Goal: Task Accomplishment & Management: Use online tool/utility

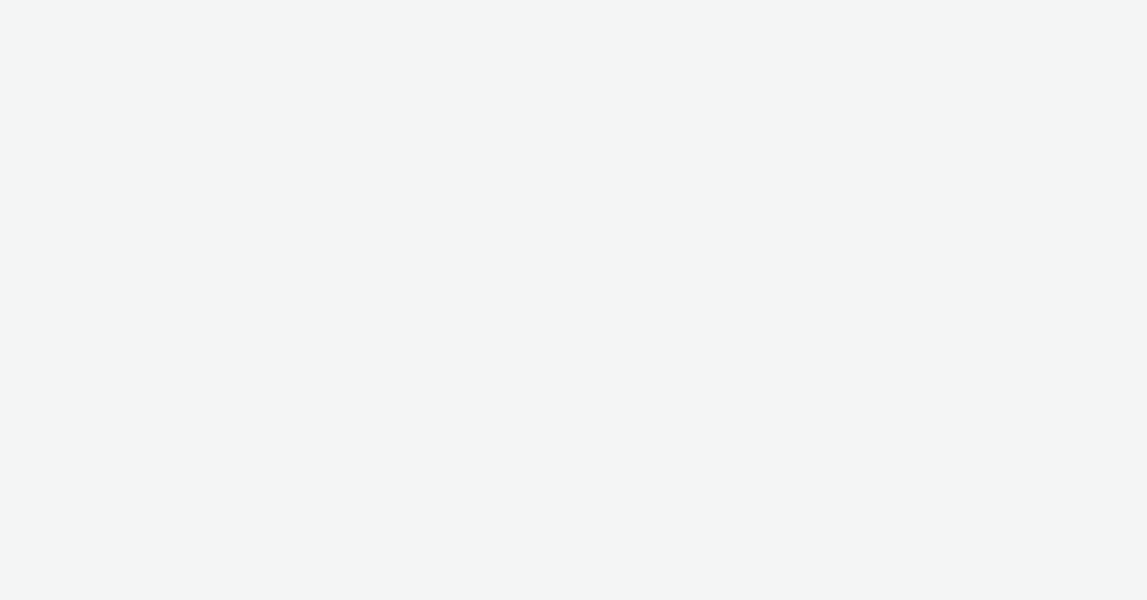
select select "47c37c18-910e-43a3-bb91-a2beb2847406"
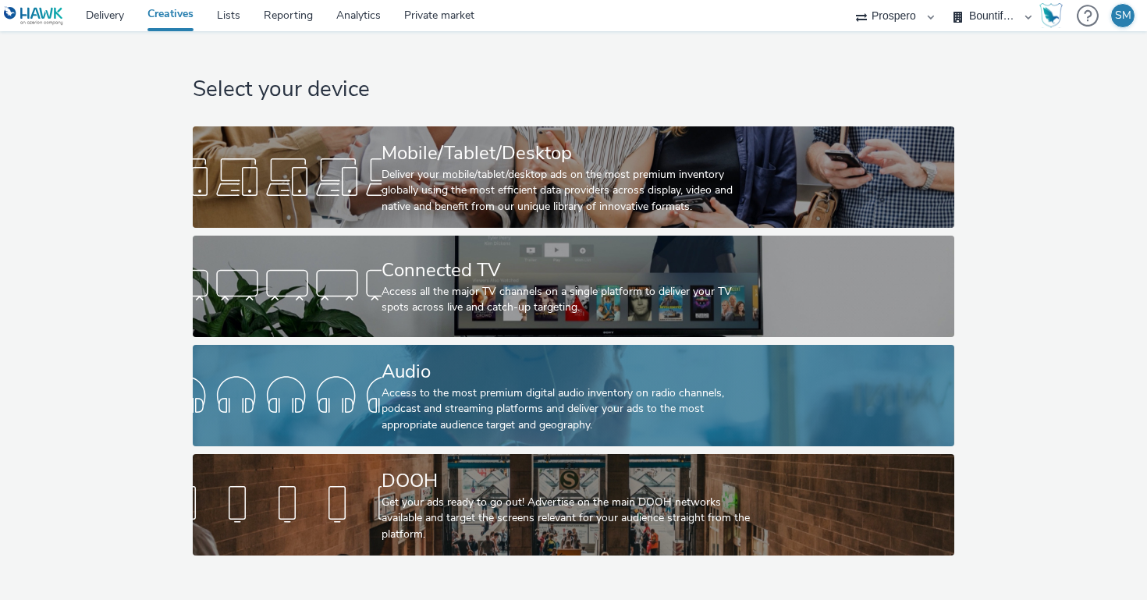
click at [400, 385] on div "Access to the most premium digital audio inventory on radio channels, podcast a…" at bounding box center [571, 409] width 378 height 48
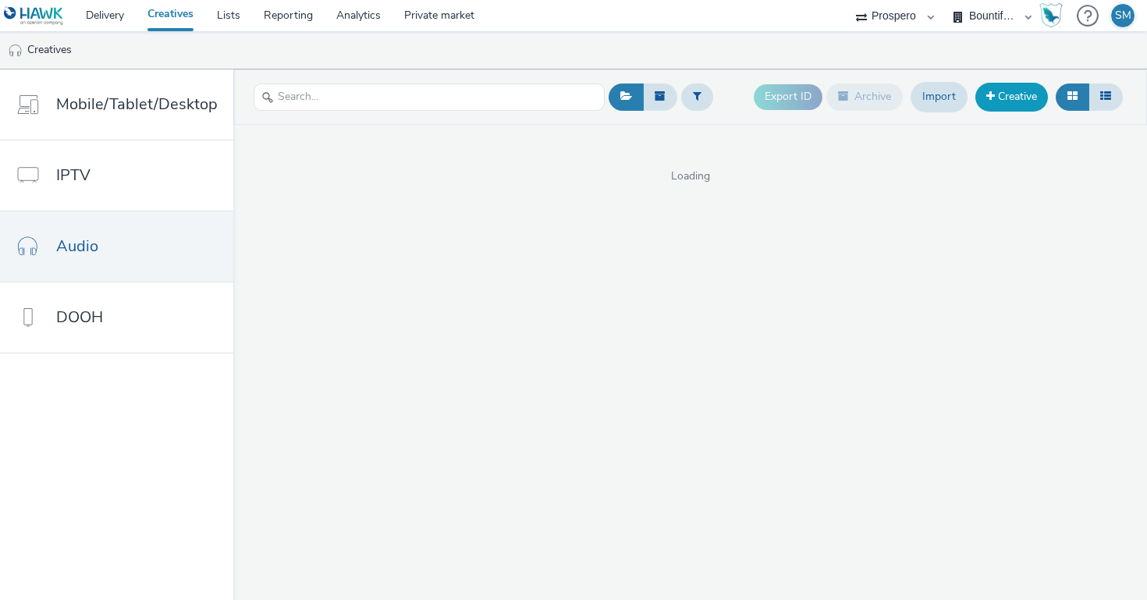
click at [981, 99] on link "Creative" at bounding box center [1011, 97] width 73 height 28
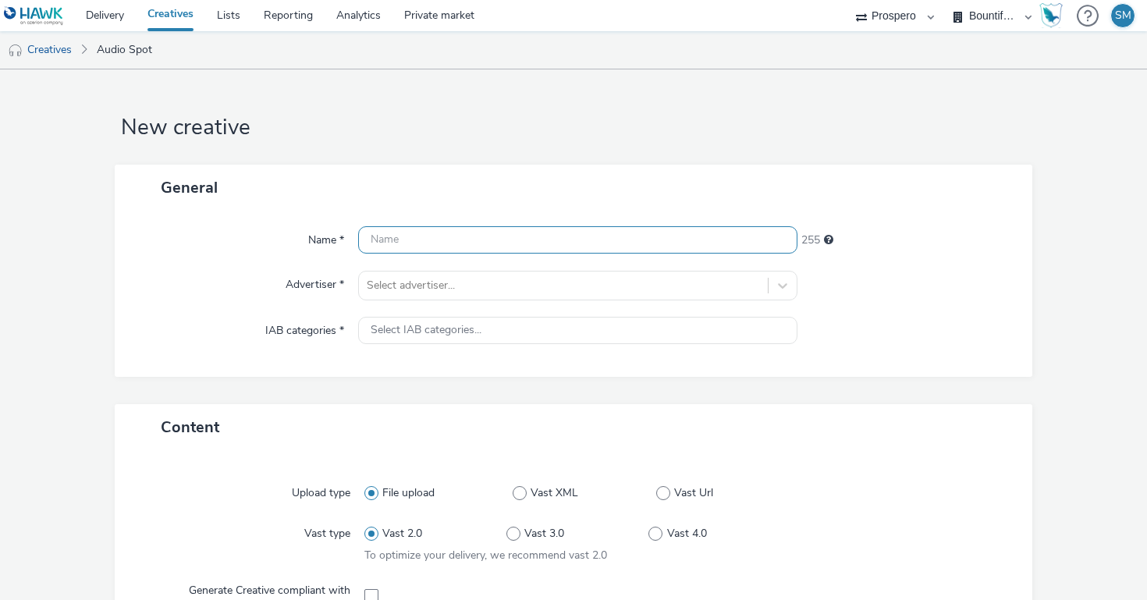
click at [510, 230] on input "text" at bounding box center [577, 239] width 439 height 27
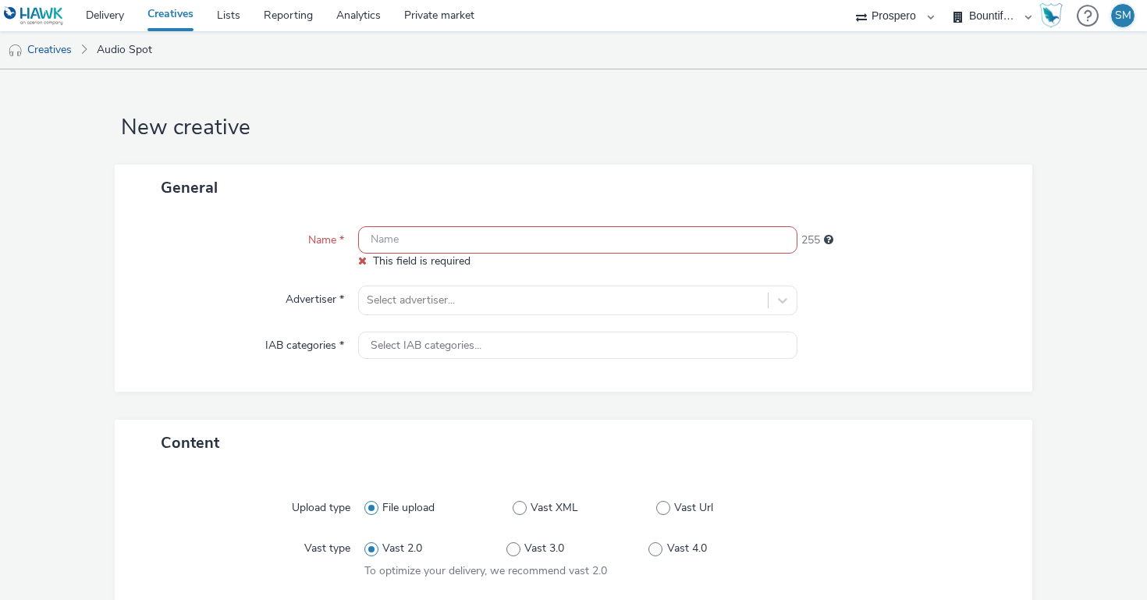
paste input "ADV:People's Pension|CAM:Brand Relaunch|CHA:Audio|PLA:Prospero|INV:Octave|TEC:|…"
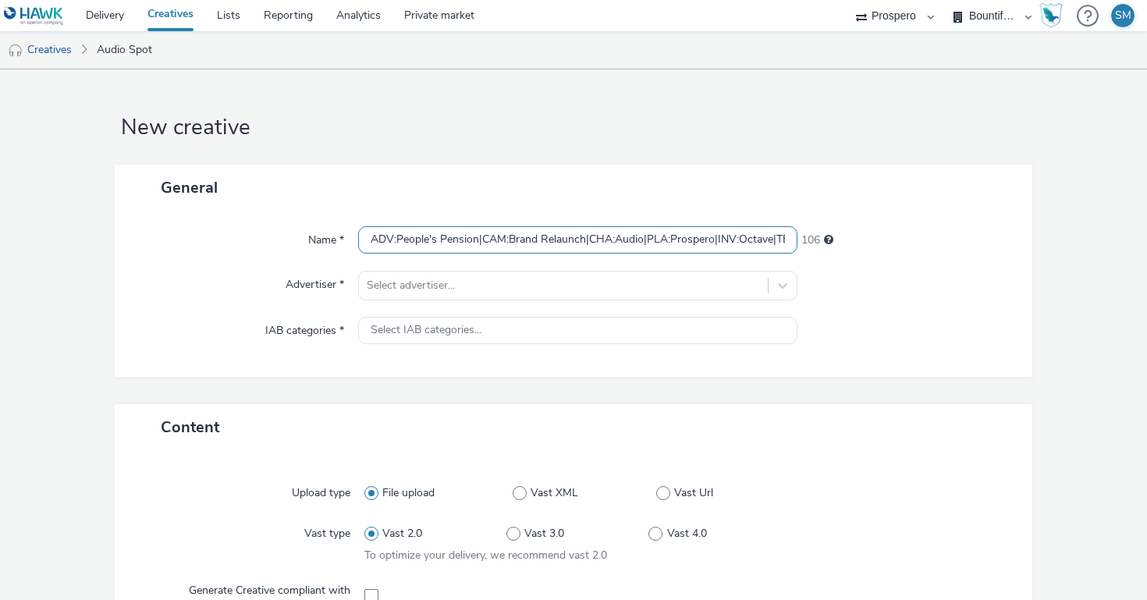
scroll to position [0, 420]
type input "ADV:People's Pension|CAM:Brand Relaunch|CHA:Audio|PLA:Prospero|INV:Octave|TEC:|…"
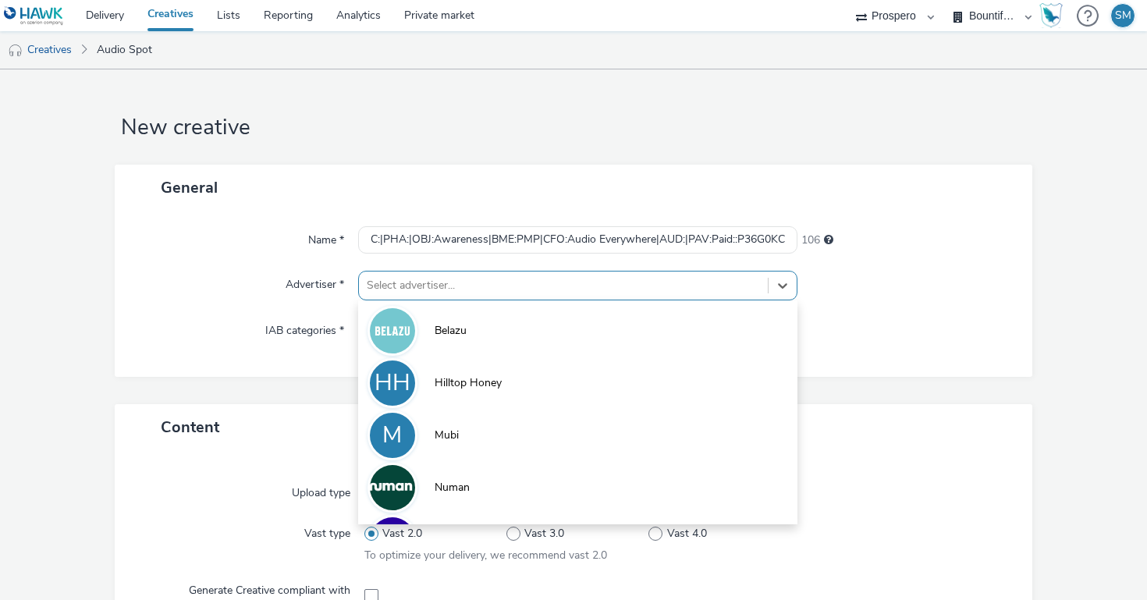
scroll to position [10, 0]
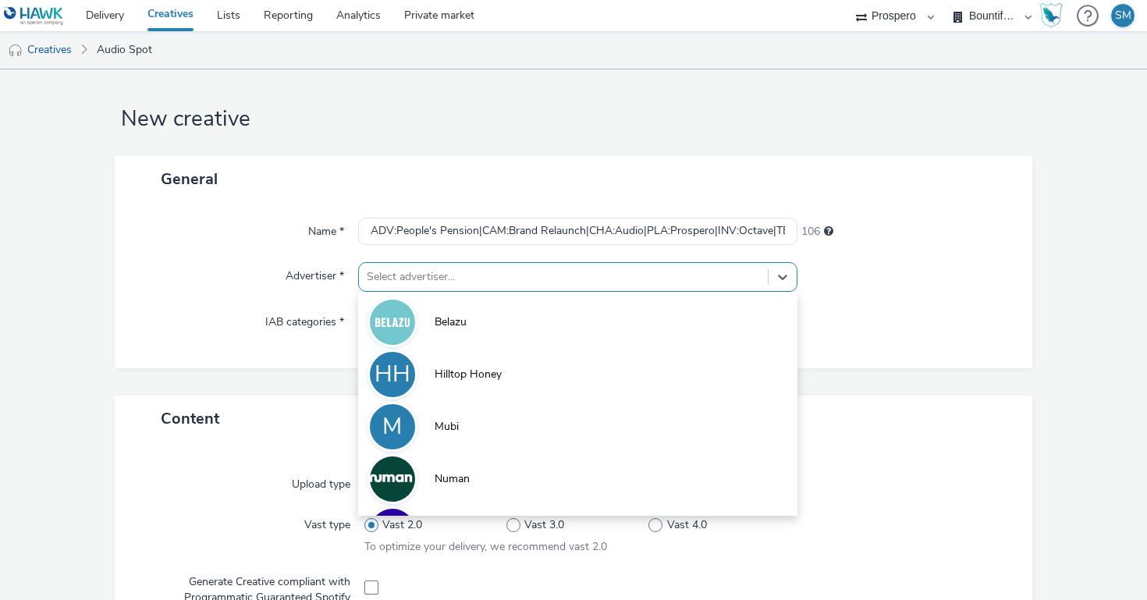
click at [416, 292] on div "option Belazu focused, 1 of 10. 10 results available. Use Up and Down to choose…" at bounding box center [577, 277] width 439 height 30
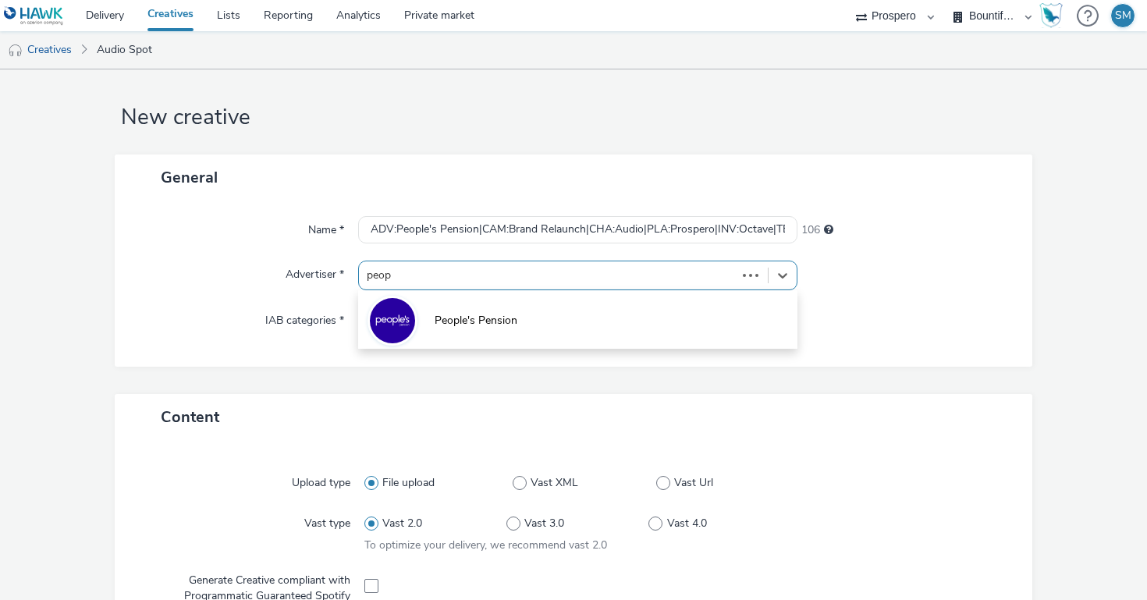
type input "peopl"
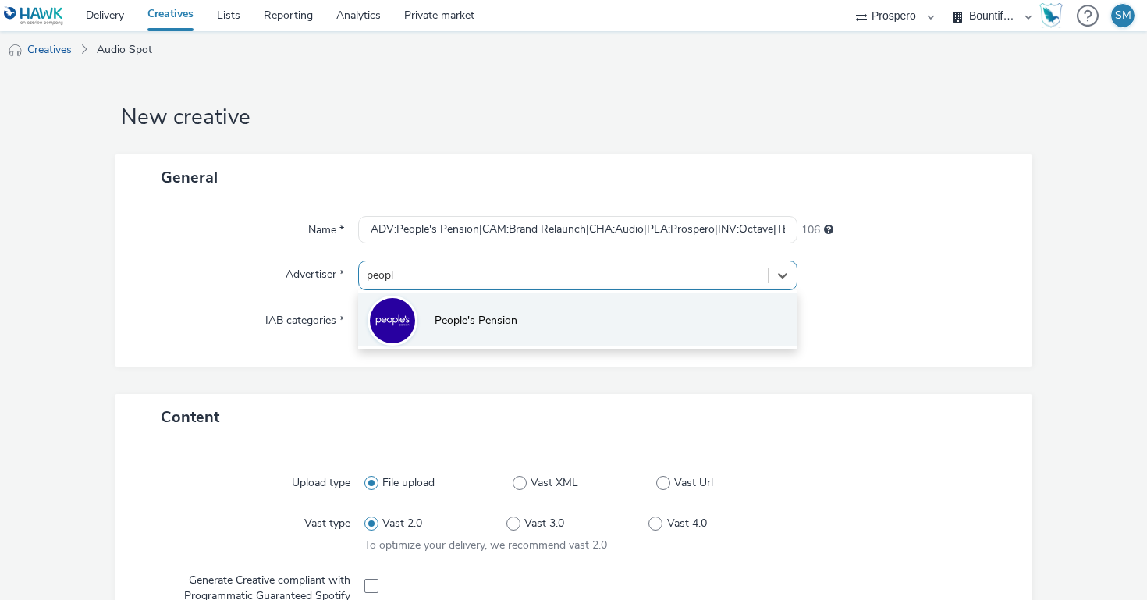
click at [477, 318] on span "People's Pension" at bounding box center [476, 321] width 83 height 16
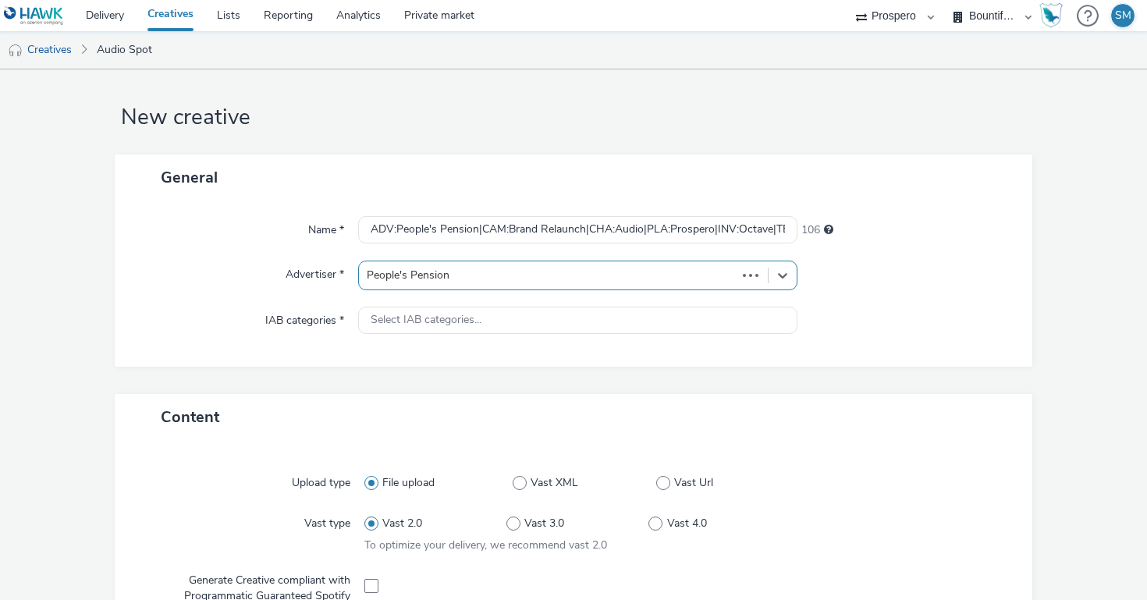
type input "[URL][DOMAIN_NAME]"
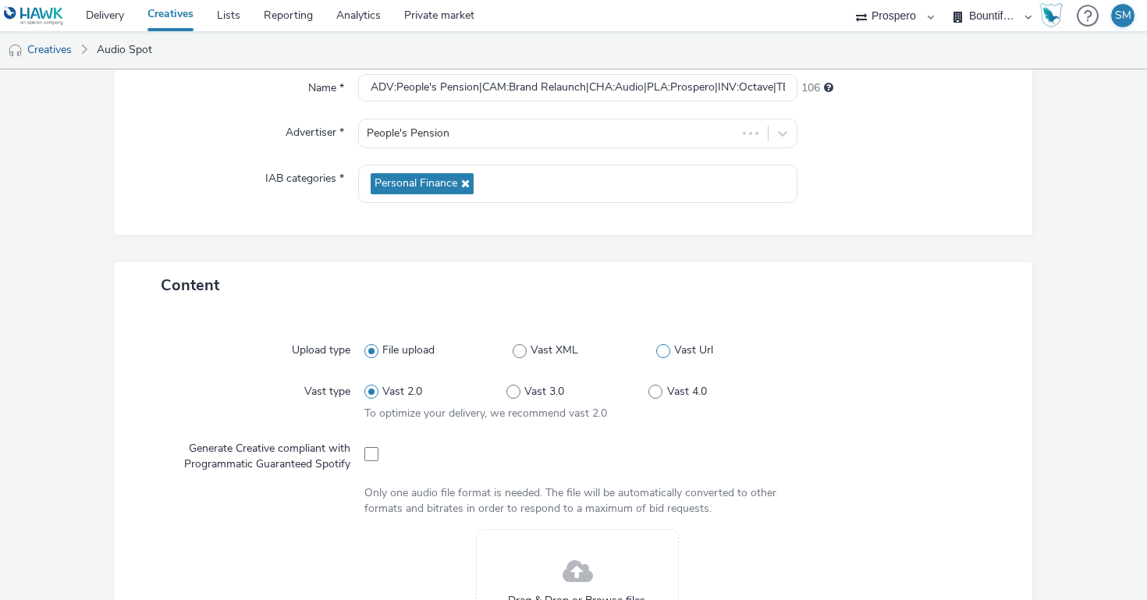
click at [664, 350] on span at bounding box center [663, 351] width 14 height 14
click at [664, 350] on input "Vast Url" at bounding box center [661, 351] width 10 height 10
radio input "false"
radio input "true"
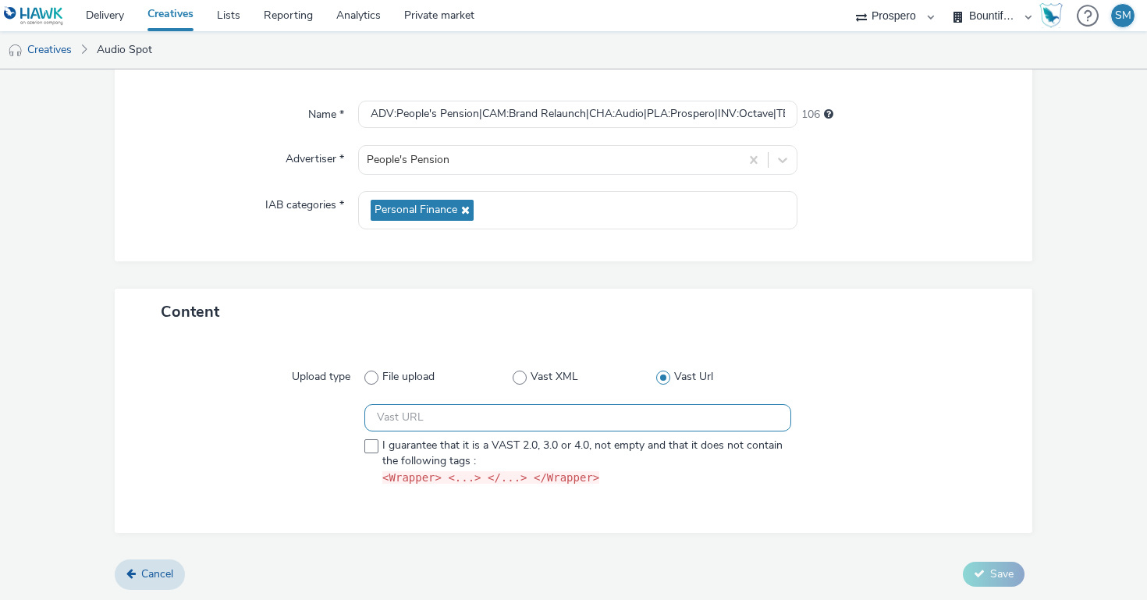
click at [446, 404] on input "text" at bounding box center [577, 417] width 427 height 27
paste input "https://[DOMAIN_NAME]/ddm/pfadx/N5573.2095505TABMO/B33888298.427562141;sz=0x0;o…"
type input "https://[DOMAIN_NAME]/ddm/pfadx/N5573.2095505TABMO/B33888298.427562141;sz=0x0;o…"
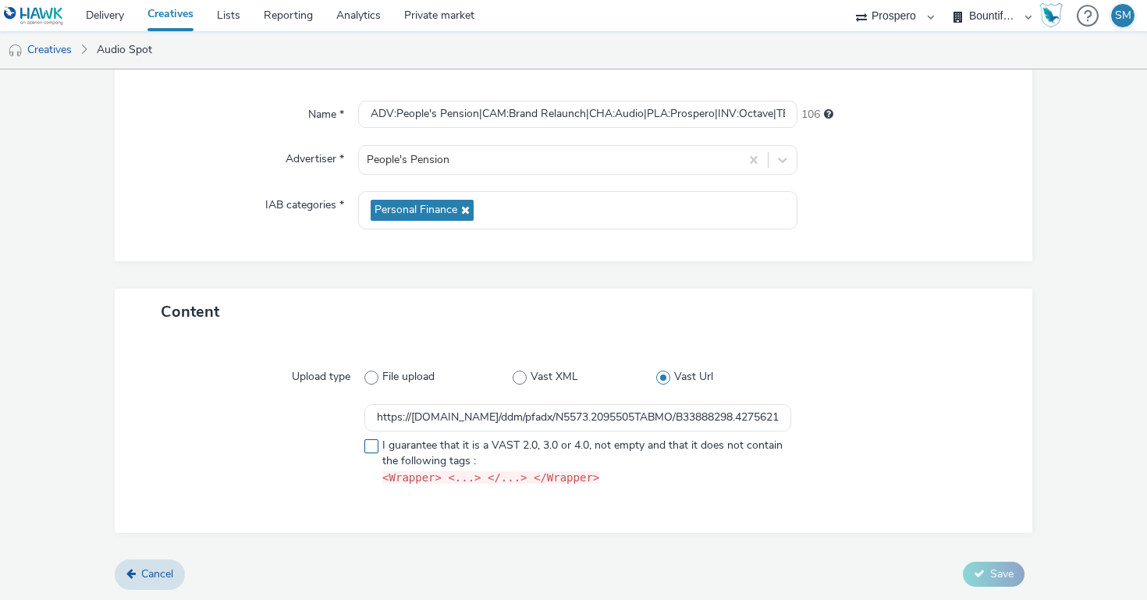
click at [366, 443] on span at bounding box center [371, 446] width 14 height 14
checkbox input "true"
click at [990, 577] on span "Save" at bounding box center [1001, 573] width 23 height 15
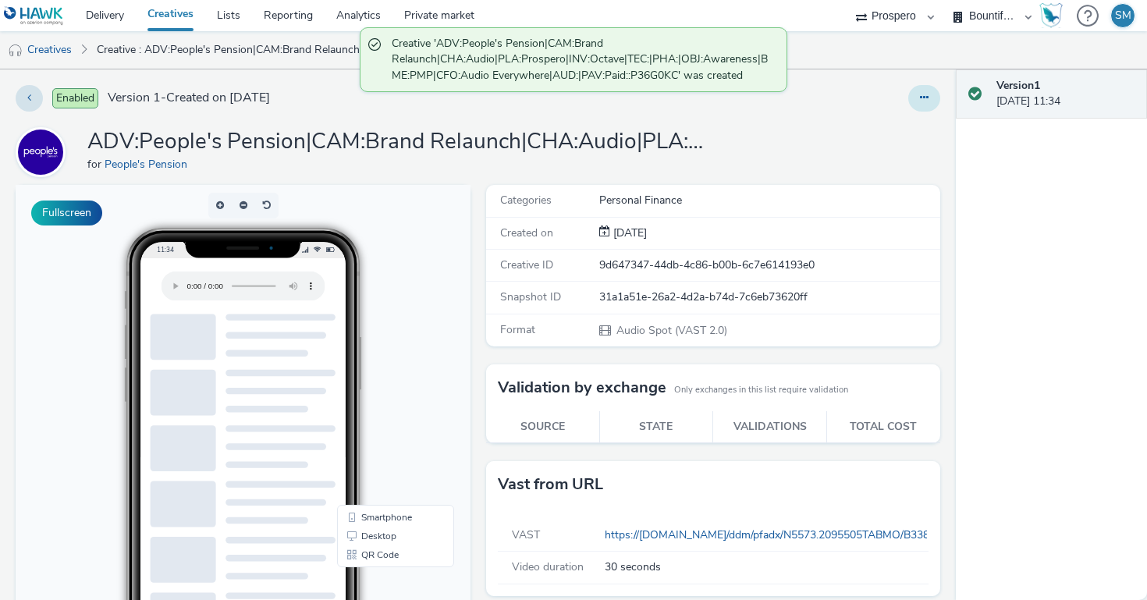
click at [925, 94] on icon at bounding box center [924, 97] width 9 height 11
click at [862, 161] on link "Duplicate" at bounding box center [881, 160] width 117 height 31
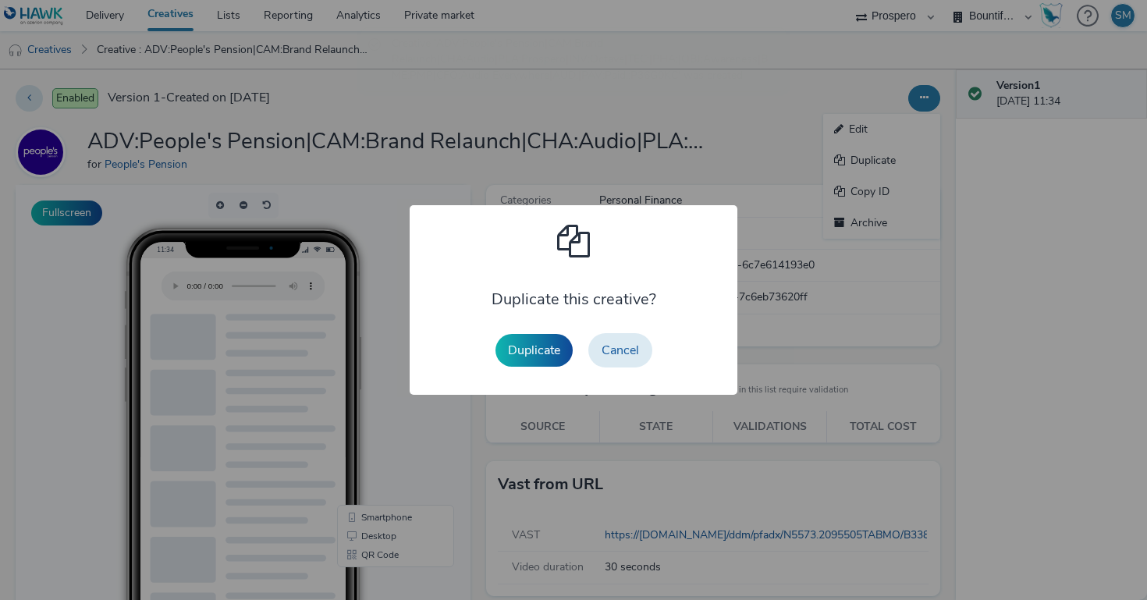
click at [513, 368] on div "Duplicate Cancel" at bounding box center [574, 350] width 172 height 50
click at [525, 350] on button "Duplicate" at bounding box center [533, 350] width 77 height 33
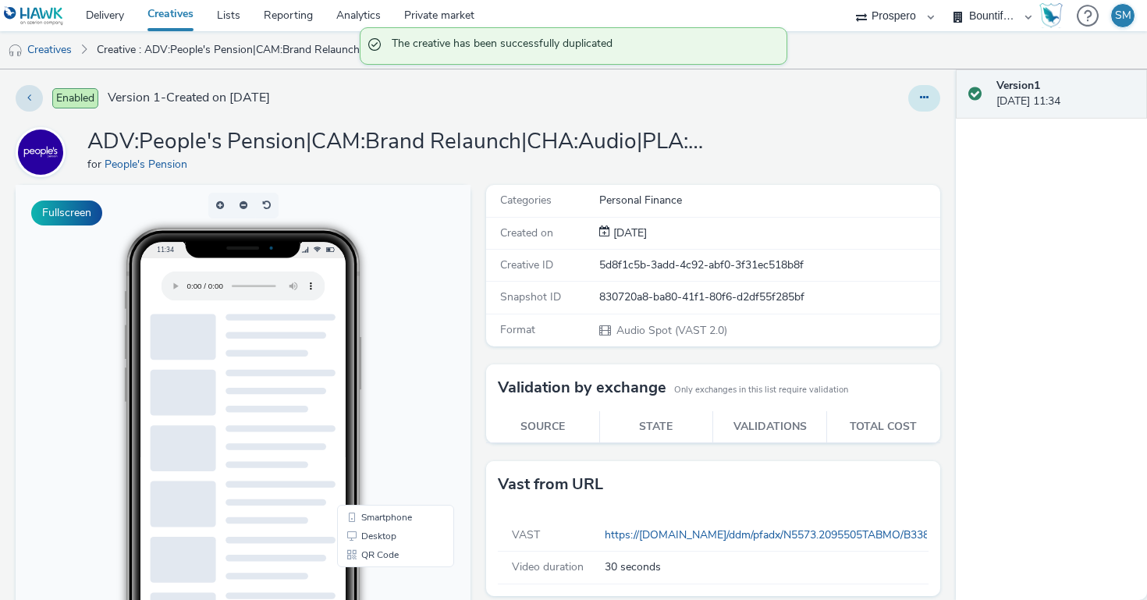
click at [926, 103] on icon at bounding box center [924, 97] width 9 height 11
click at [912, 123] on link "Edit" at bounding box center [881, 129] width 117 height 31
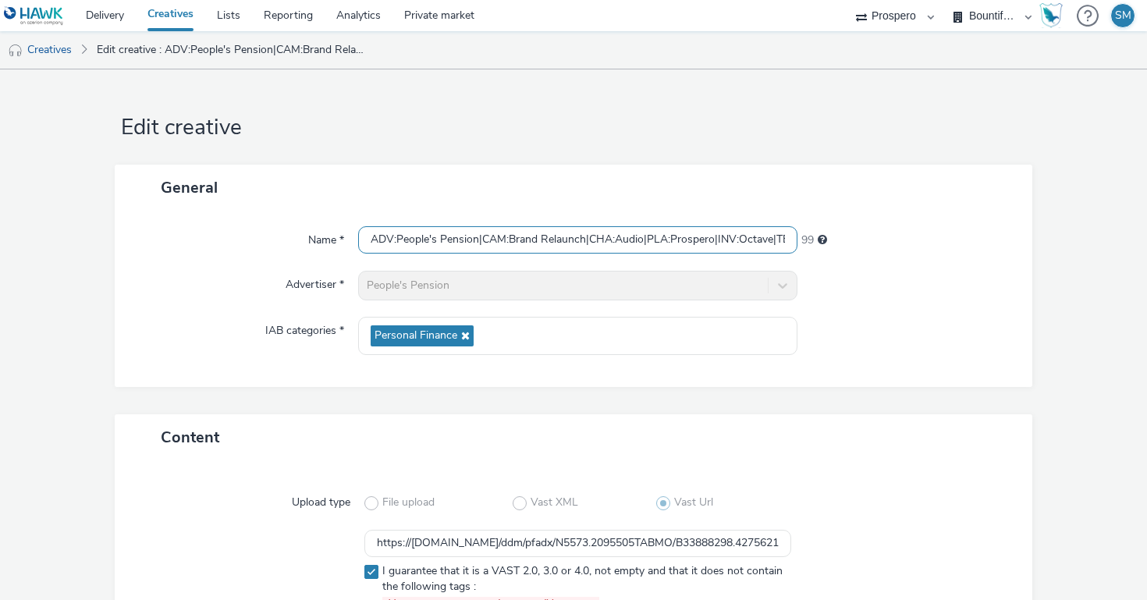
click at [494, 242] on input "ADV:People's Pension|CAM:Brand Relaunch|CHA:Audio|PLA:Prospero|INV:Octave|TEC:|…" at bounding box center [577, 239] width 439 height 27
click at [492, 242] on input "ADV:People's Pension|CAM:Brand Relaunch|CHA:Audio|PLA:Prospero|INV:Octave|TEC:|…" at bounding box center [577, 239] width 439 height 27
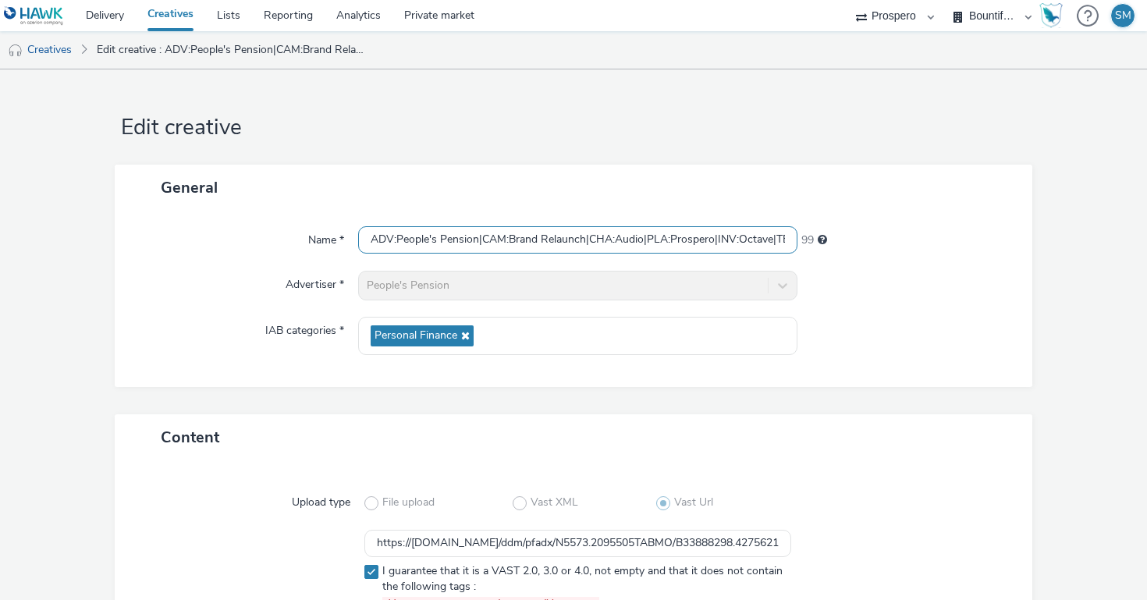
paste input "[PERSON_NAME] |TEC:|PHA:|OBJ:Awareness|BME:PG|CFO:Audio Everywhere|AUD:|PAV:Pai…"
type input "ADV:People's Pension|CAM:Brand Relaunch|CHA:Audio|PLA:Prospero|INV:[PERSON_NAME…"
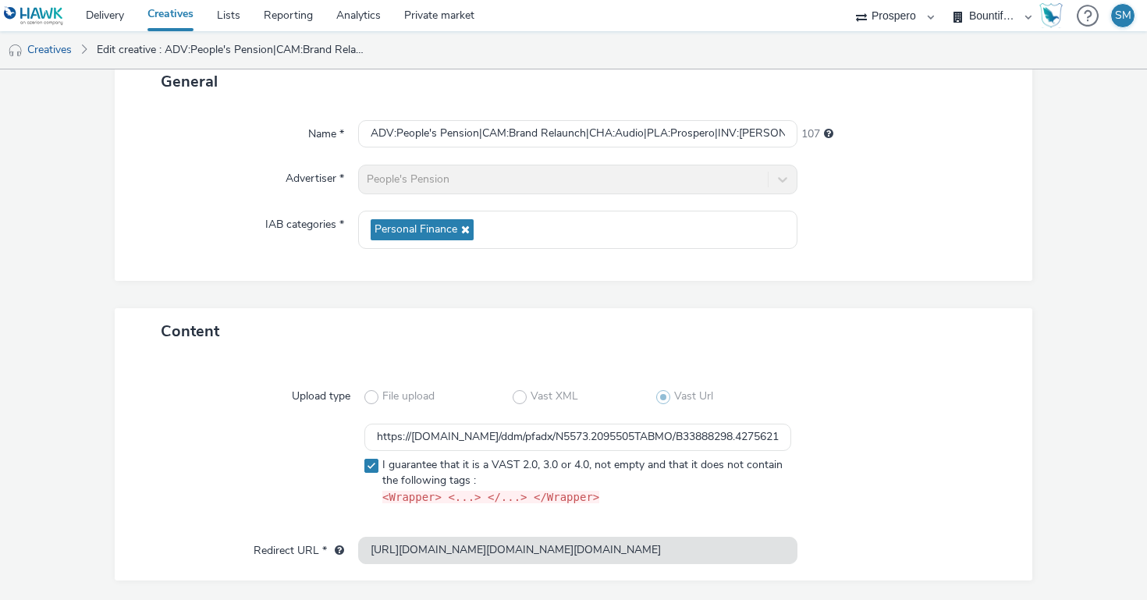
scroll to position [108, 0]
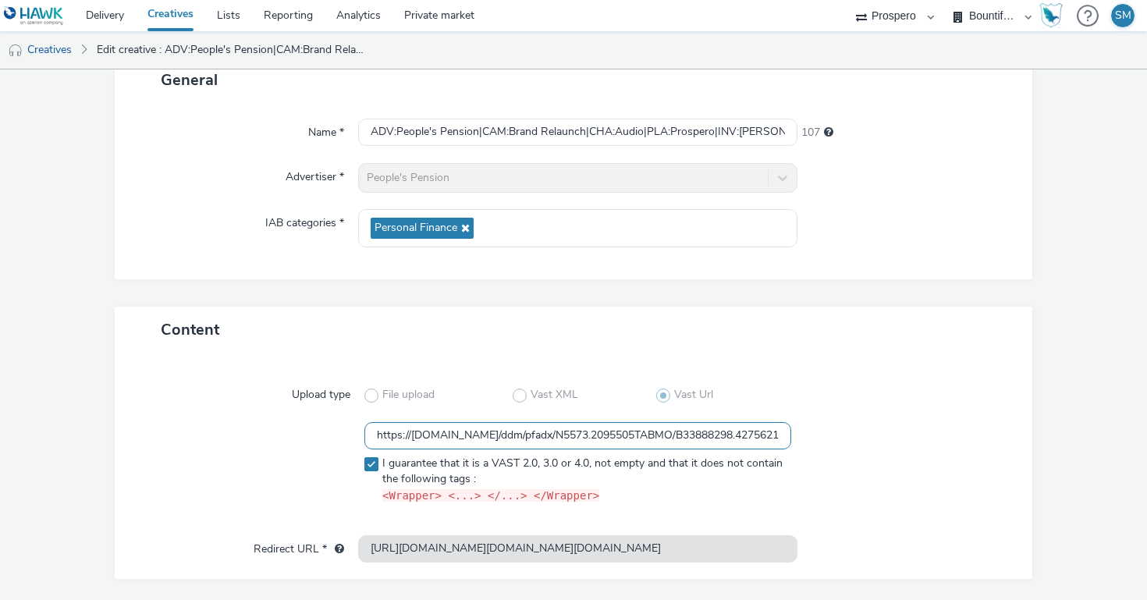
click at [506, 431] on input "https://[DOMAIN_NAME]/ddm/pfadx/N5573.2095505TABMO/B33888298.427562141;sz=0x0;o…" at bounding box center [577, 435] width 427 height 27
paste input "4"
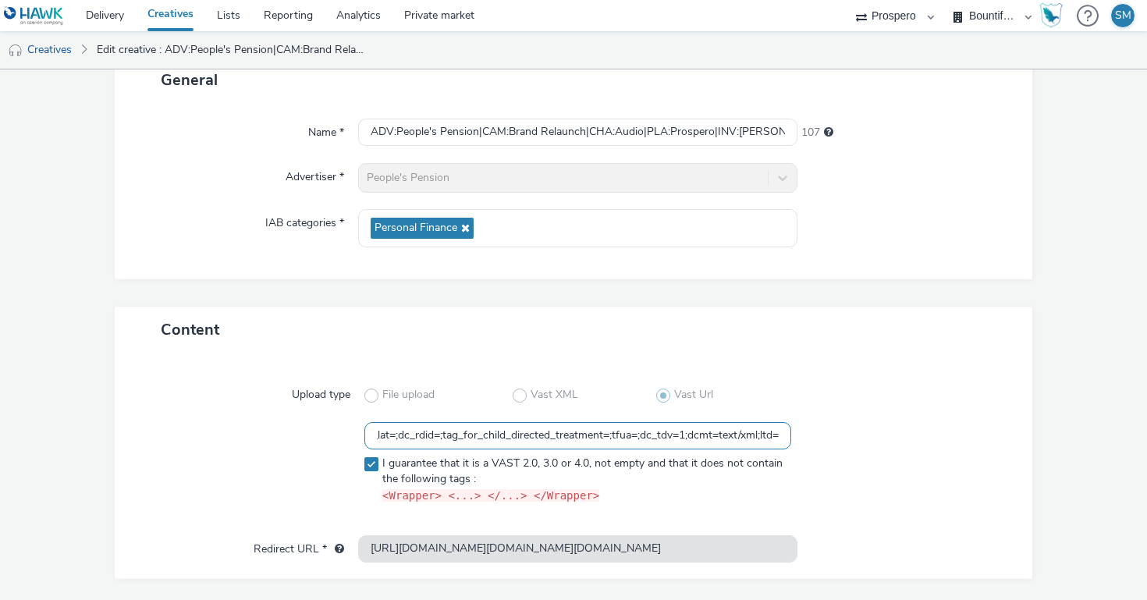
type input "https://[DOMAIN_NAME]/ddm/pfadx/N5573.2095505TABMO/B33888298.427562144;sz=0x0;o…"
click at [899, 406] on div at bounding box center [898, 395] width 214 height 28
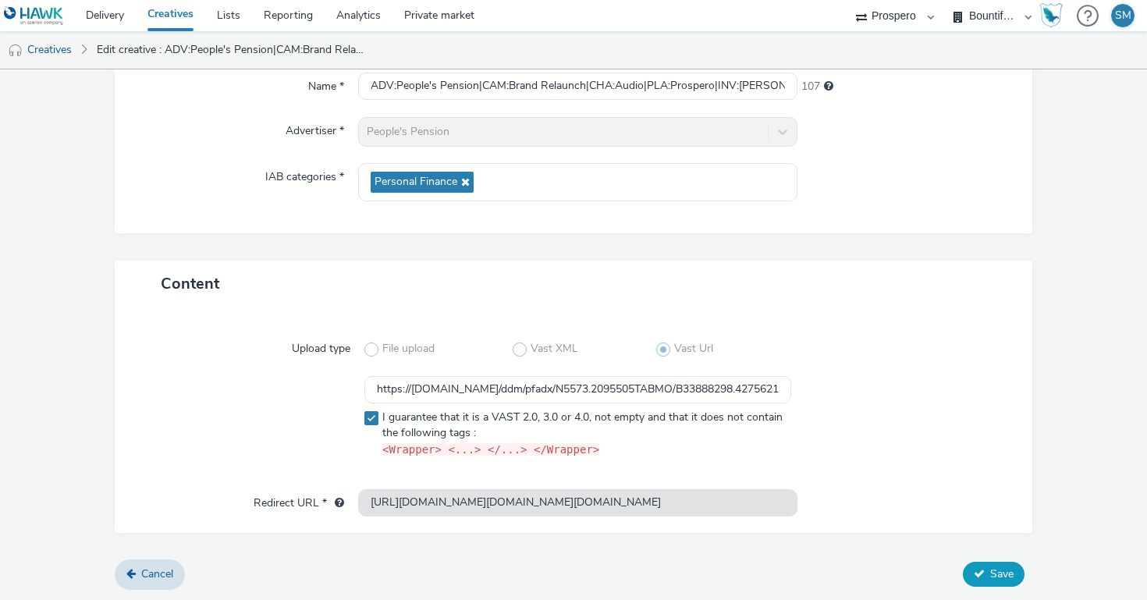
click at [1001, 580] on button "Save" at bounding box center [994, 574] width 62 height 25
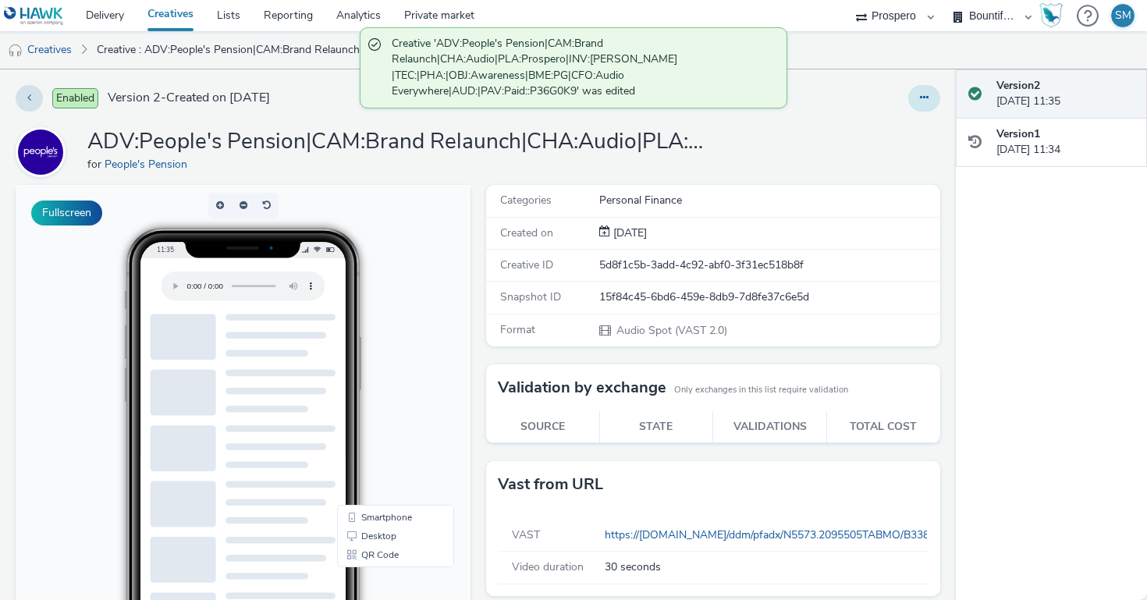
click at [929, 92] on button at bounding box center [924, 98] width 32 height 27
click at [902, 151] on link "Duplicate" at bounding box center [881, 160] width 117 height 31
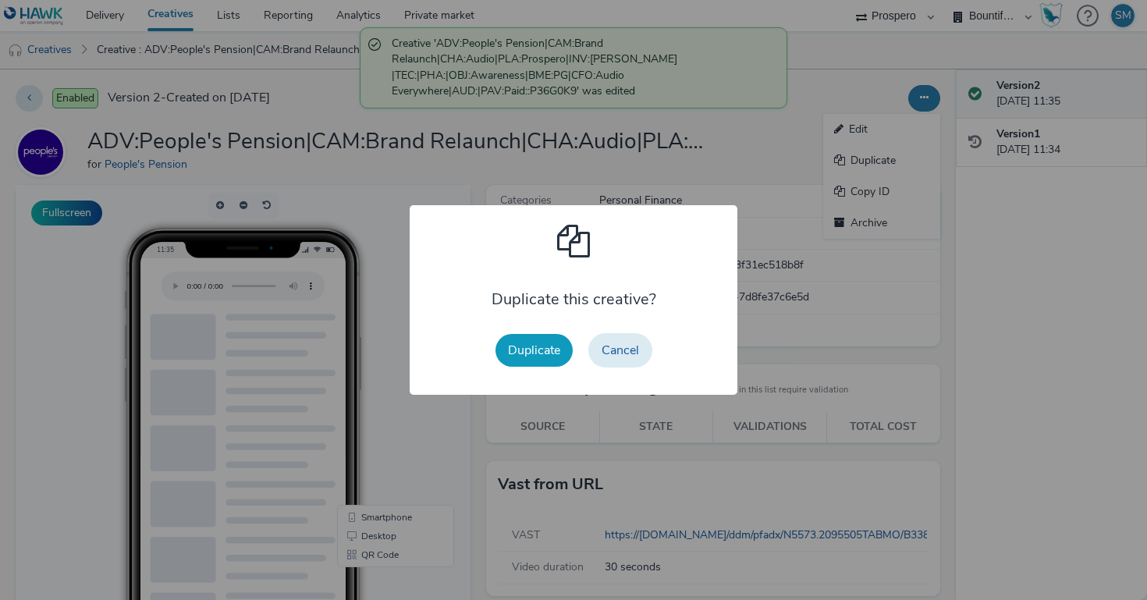
click at [532, 351] on button "Duplicate" at bounding box center [533, 350] width 77 height 33
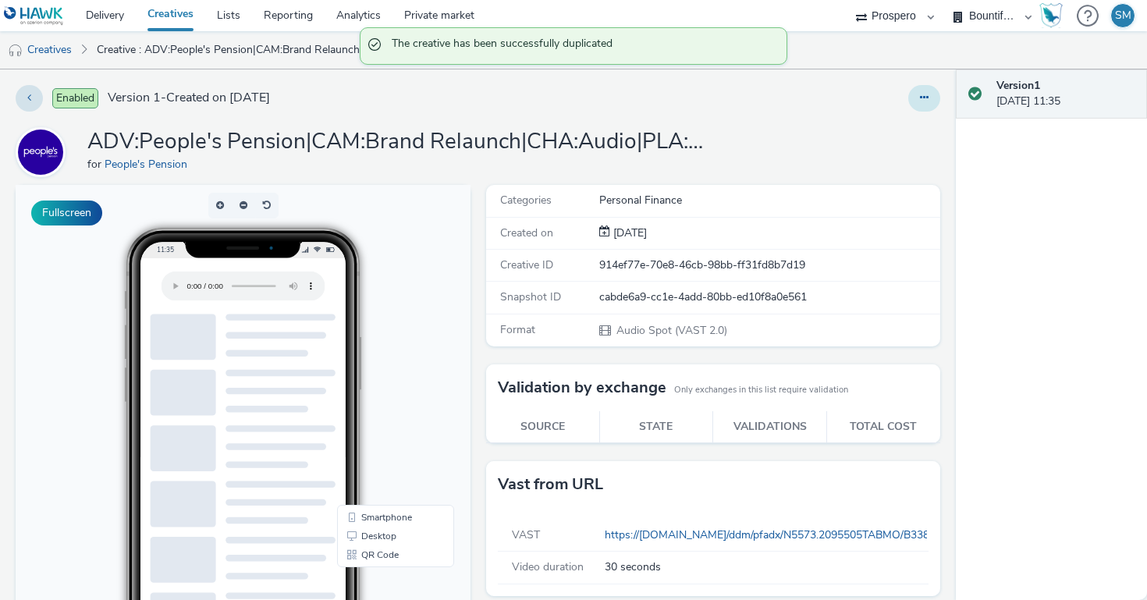
click at [919, 106] on button at bounding box center [924, 98] width 32 height 27
click at [873, 134] on link "Edit" at bounding box center [881, 129] width 117 height 31
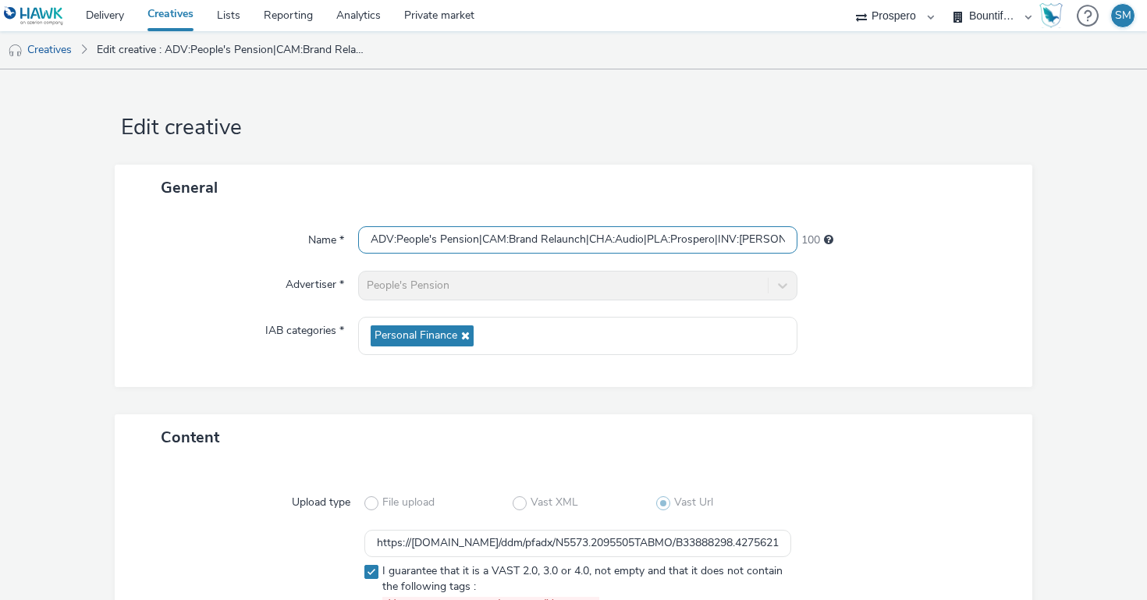
click at [674, 240] on input "ADV:People's Pension|CAM:Brand Relaunch|CHA:Audio|PLA:Prospero|INV:[PERSON_NAME…" at bounding box center [577, 239] width 439 height 27
paste input "Acast|TEC:|PHA:|OBJ:Awareness|BME:PMP|CFO:Audio Everywhere|AUD:|PAV:Paid::P36G0…"
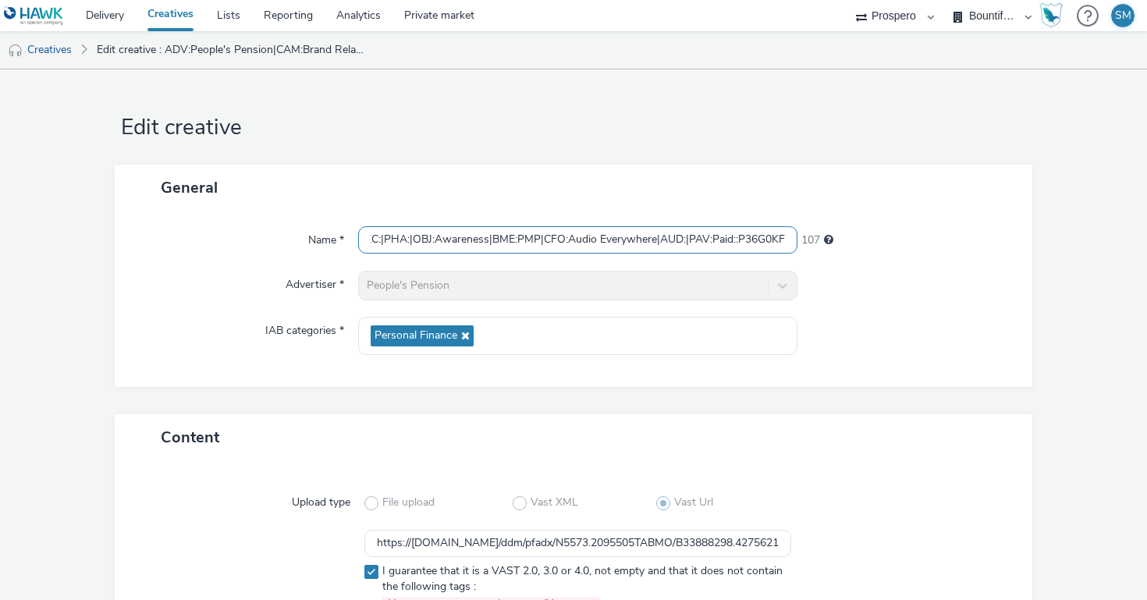
type input "ADV:People's Pension|CAM:Brand Relaunch|CHA:Audio|PLA:Prospero|INV:Acast|TEC:|P…"
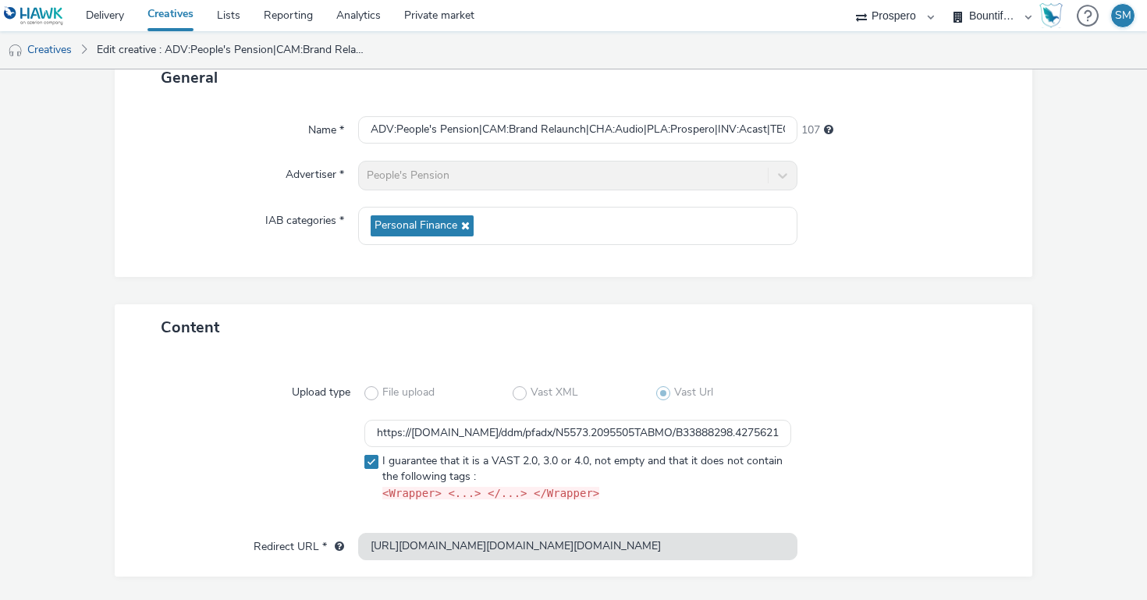
scroll to position [142, 0]
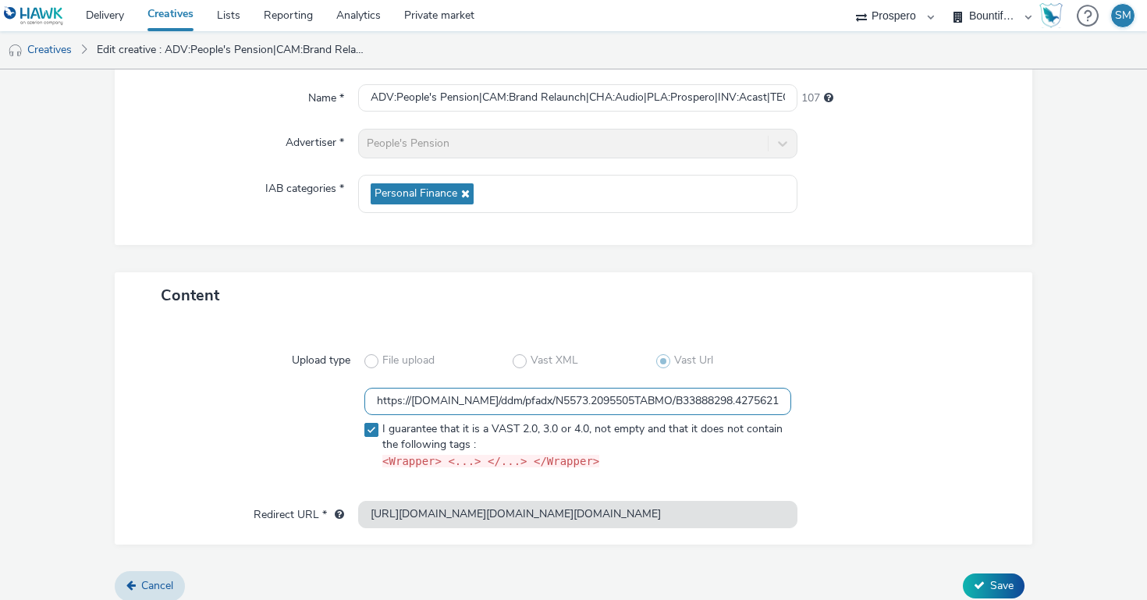
click at [470, 392] on input "https://[DOMAIN_NAME]/ddm/pfadx/N5573.2095505TABMO/B33888298.427562144;sz=0x0;o…" at bounding box center [577, 401] width 427 height 27
paste input "5870"
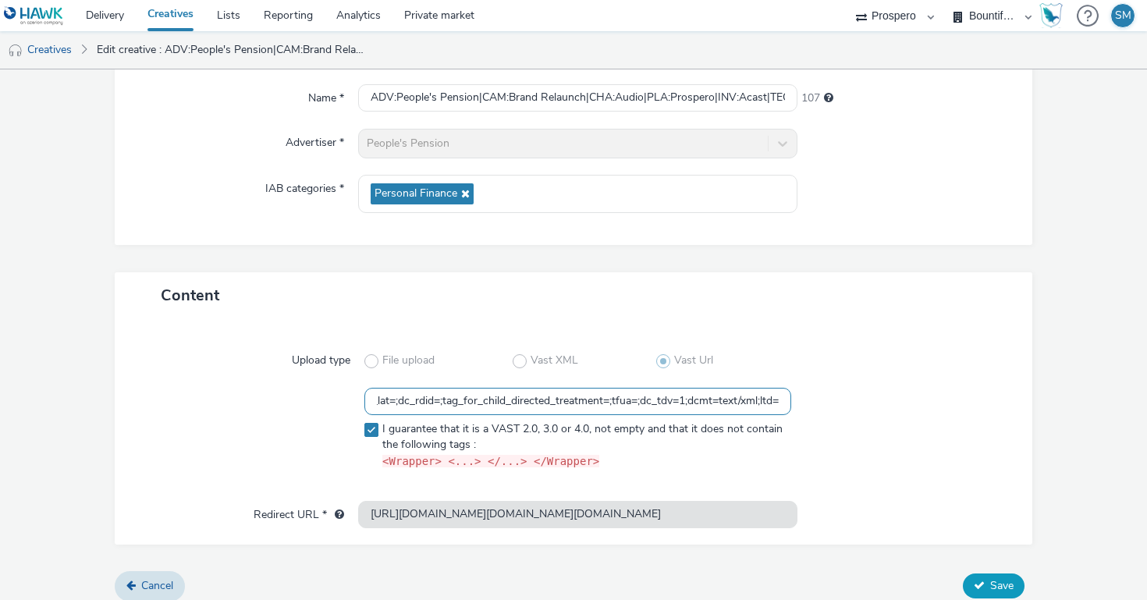
type input "https://[DOMAIN_NAME]/ddm/pfadx/N5573.2095505TABMO/B33888298.427565870;sz=0x0;o…"
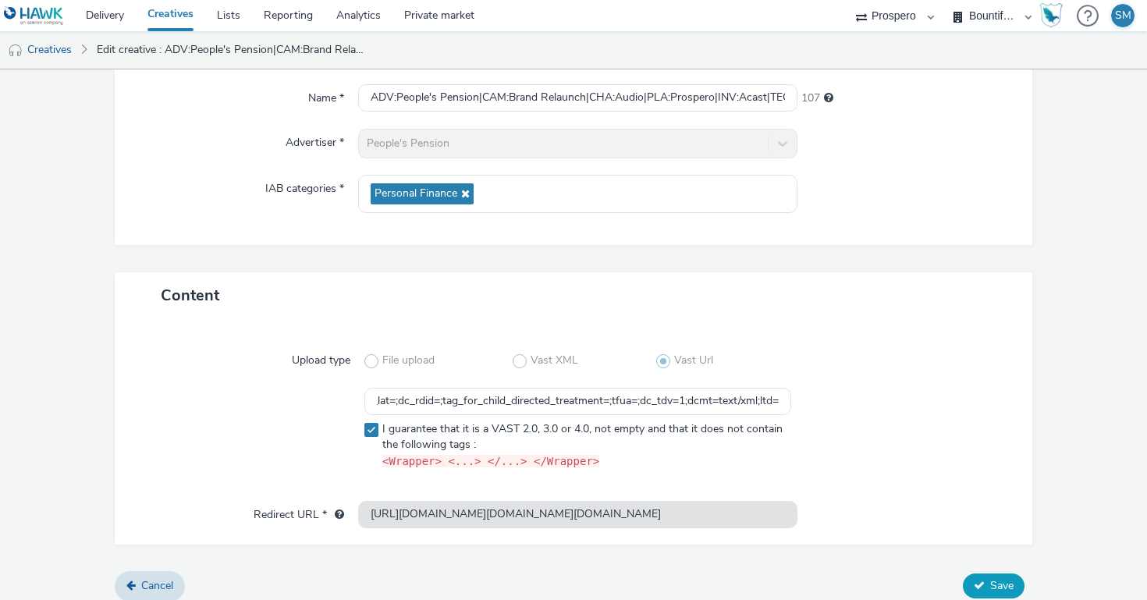
scroll to position [0, 0]
click at [988, 573] on button "Save" at bounding box center [994, 585] width 62 height 25
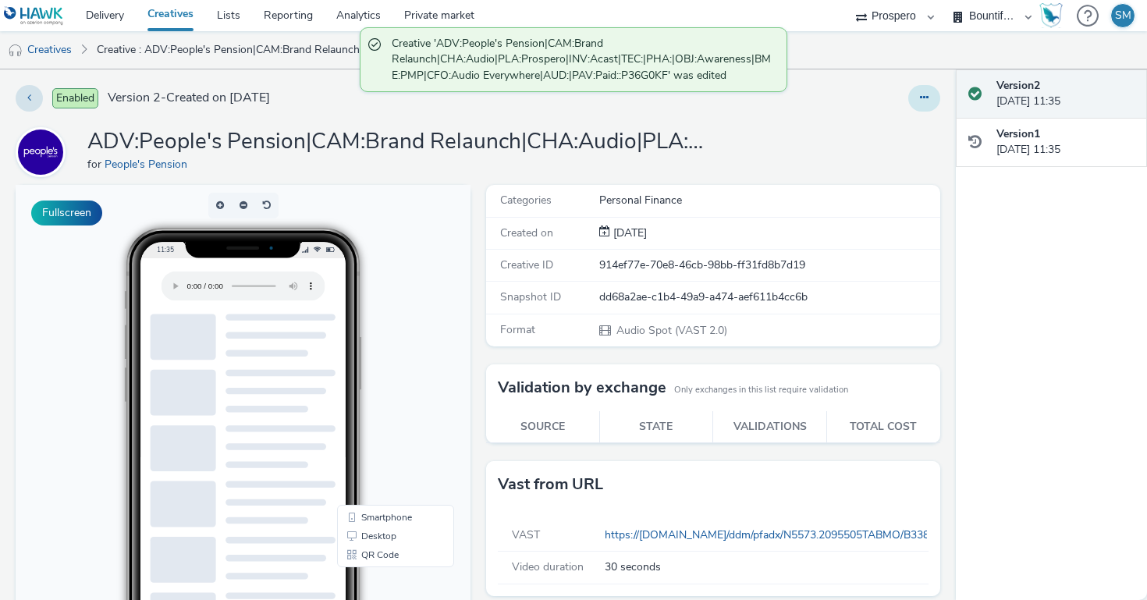
click at [914, 87] on button at bounding box center [924, 98] width 32 height 27
click at [906, 155] on link "Duplicate" at bounding box center [881, 160] width 117 height 31
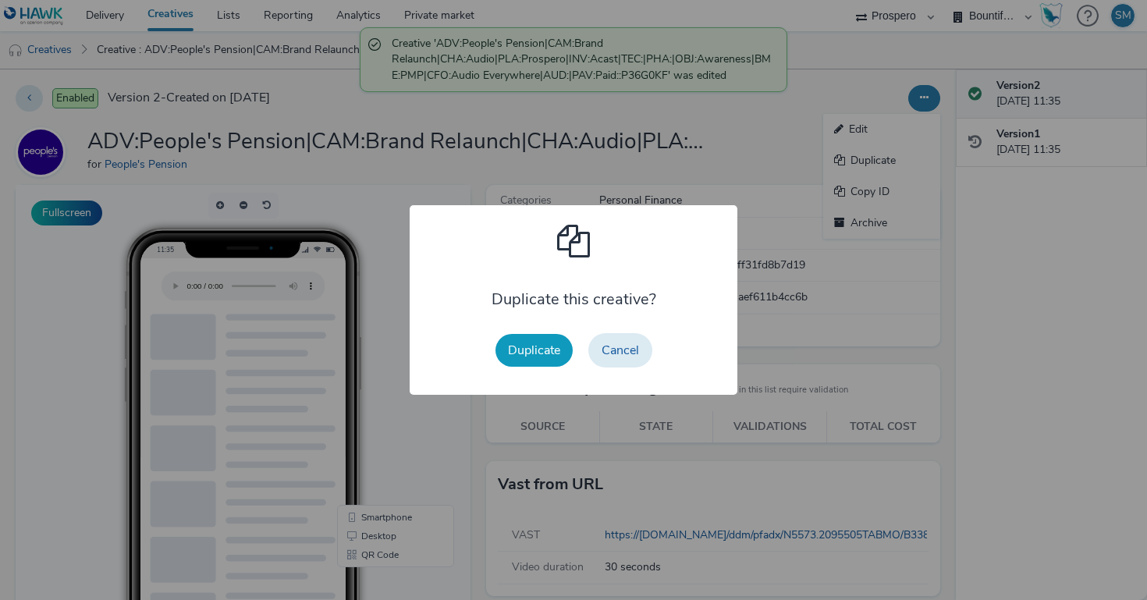
click at [537, 349] on button "Duplicate" at bounding box center [533, 350] width 77 height 33
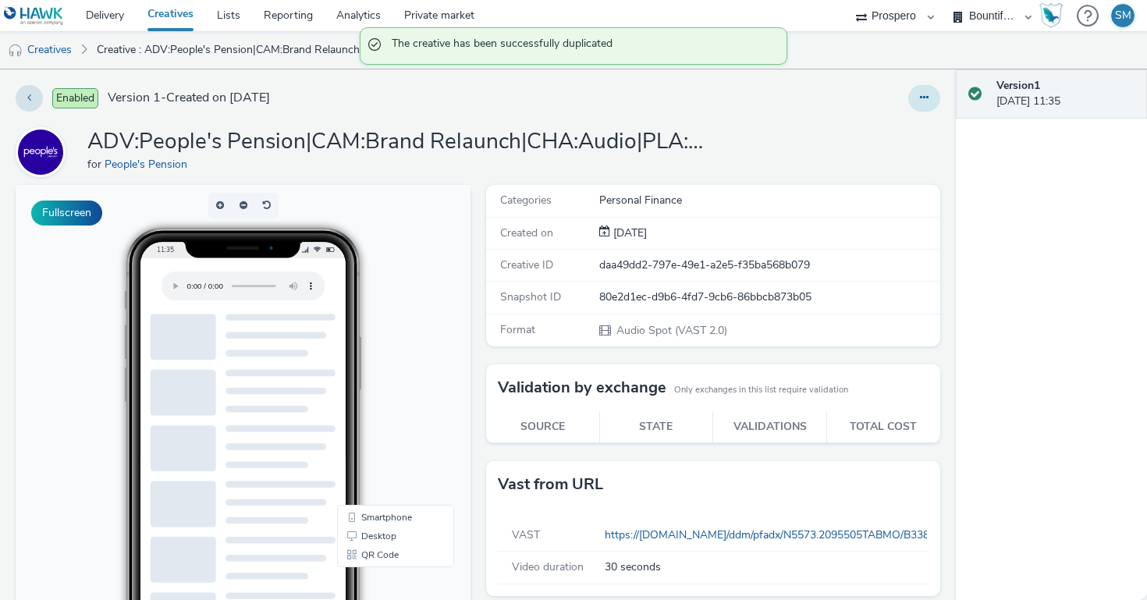
click at [928, 97] on button at bounding box center [924, 98] width 32 height 27
click at [884, 128] on link "Edit" at bounding box center [881, 129] width 117 height 31
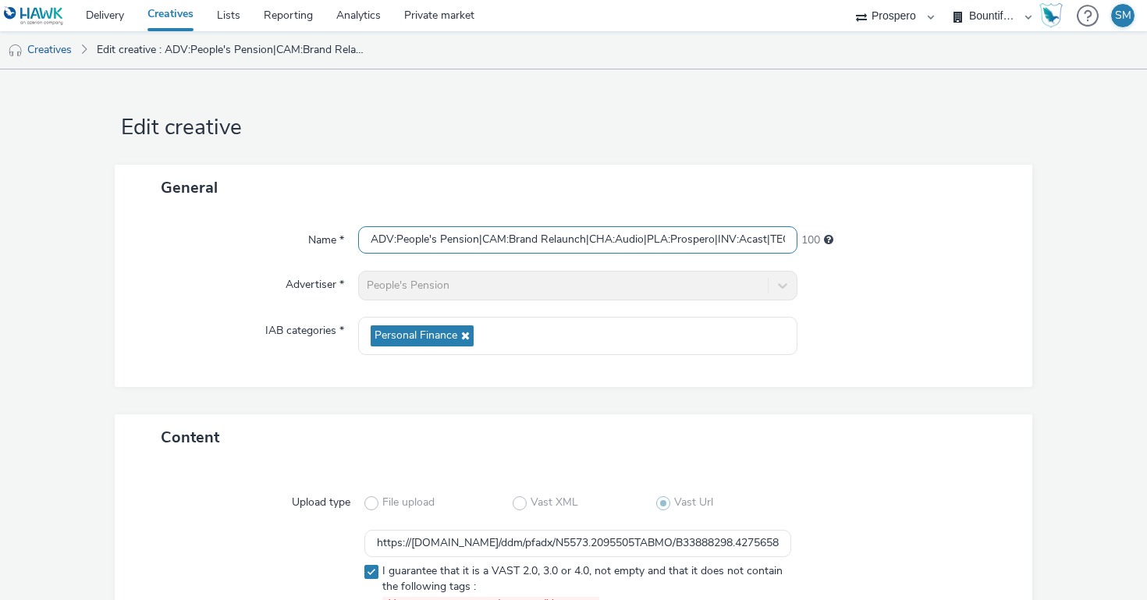
click at [516, 243] on input "ADV:People's Pension|CAM:Brand Relaunch|CHA:Audio|PLA:Prospero|INV:Acast|TEC:|P…" at bounding box center [577, 239] width 439 height 27
paste input "Global|TEC:|PHA:|OBJ:Awareness|BME:PMP|CFO:Audio Everywhere|AUD:|PAV:Paid::P36G…"
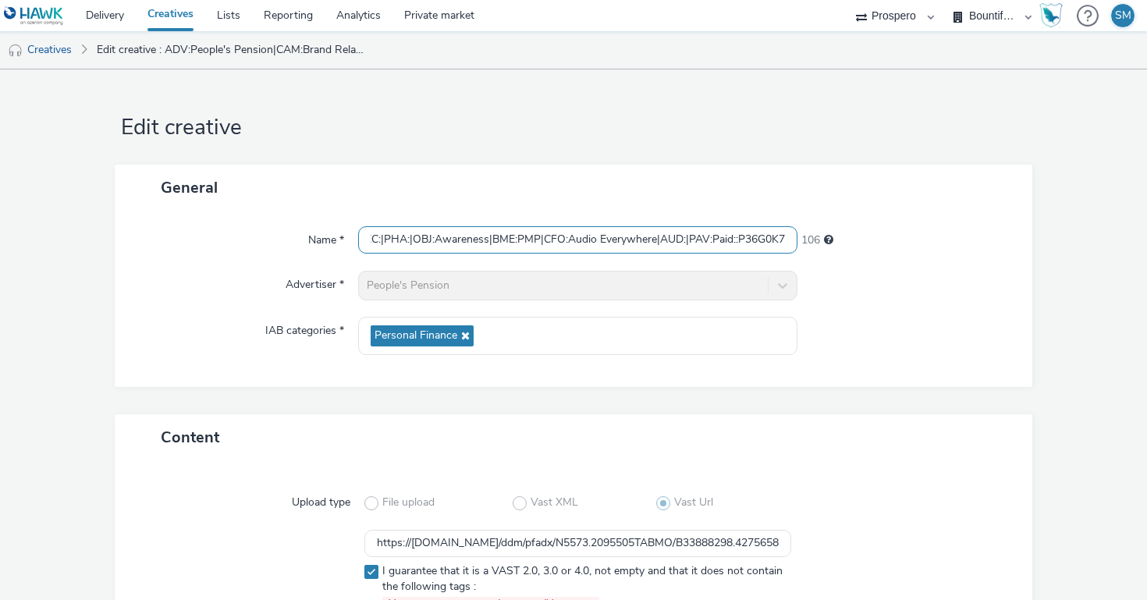
type input "ADV:People's Pension|CAM:Brand Relaunch|CHA:Audio|PLA:Prospero|INV:Global|TEC:|…"
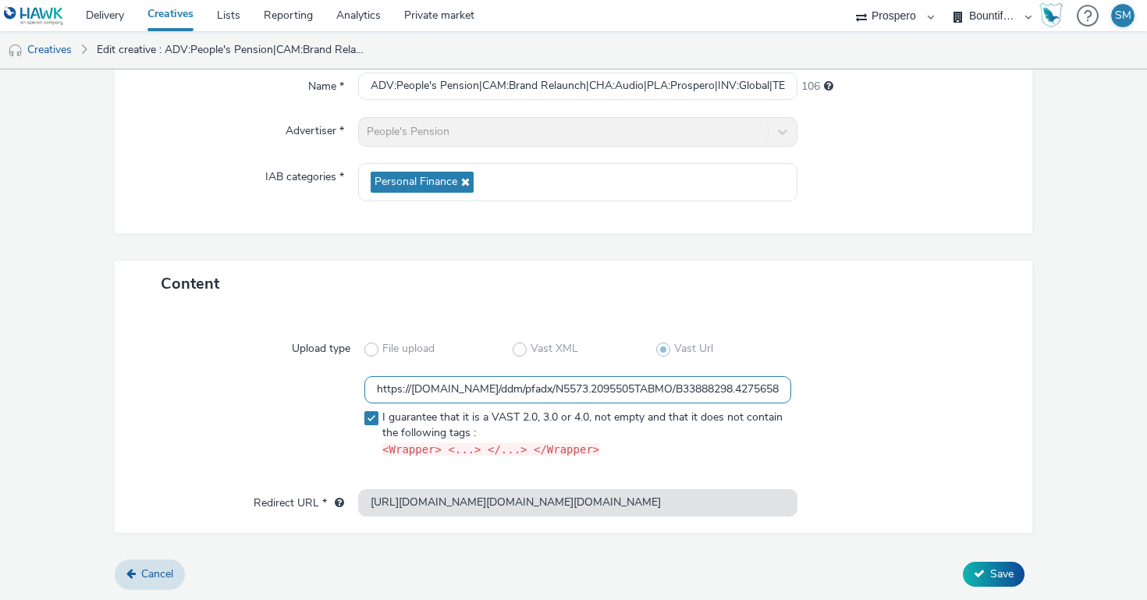
click at [563, 392] on input "https://[DOMAIN_NAME]/ddm/pfadx/N5573.2095505TABMO/B33888298.427565870;sz=0x0;o…" at bounding box center [577, 389] width 427 height 27
paste input "938948"
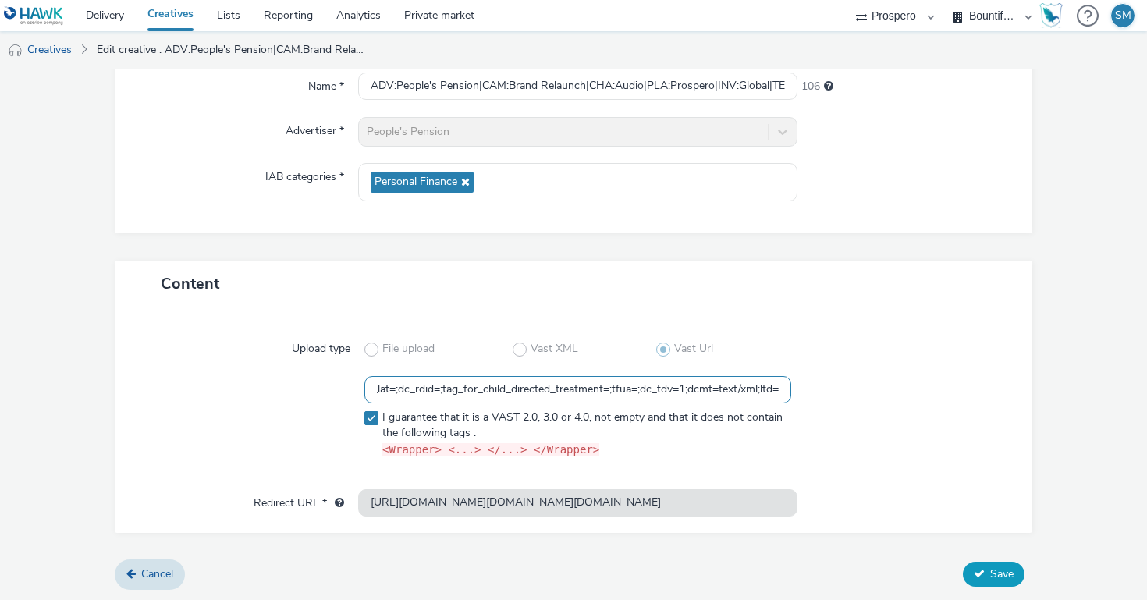
type input "https://[DOMAIN_NAME]/ddm/pfadx/N5573.2095505TABMO/B33888298.427938948;sz=0x0;o…"
click at [990, 570] on span "Save" at bounding box center [1001, 573] width 23 height 15
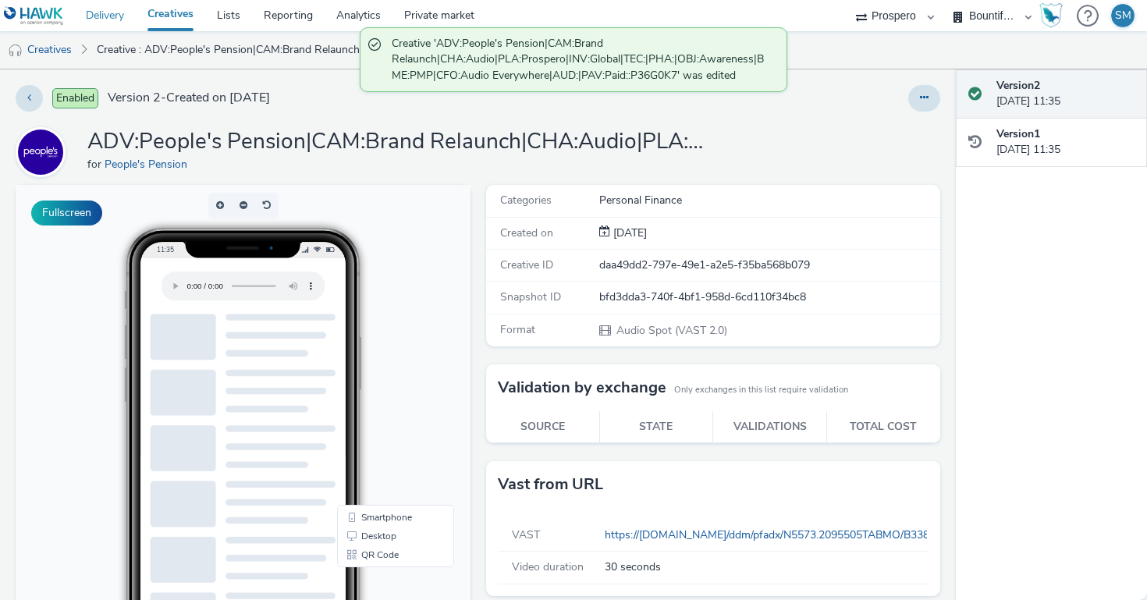
click at [105, 14] on link "Delivery" at bounding box center [105, 15] width 62 height 31
